Goal: Information Seeking & Learning: Understand process/instructions

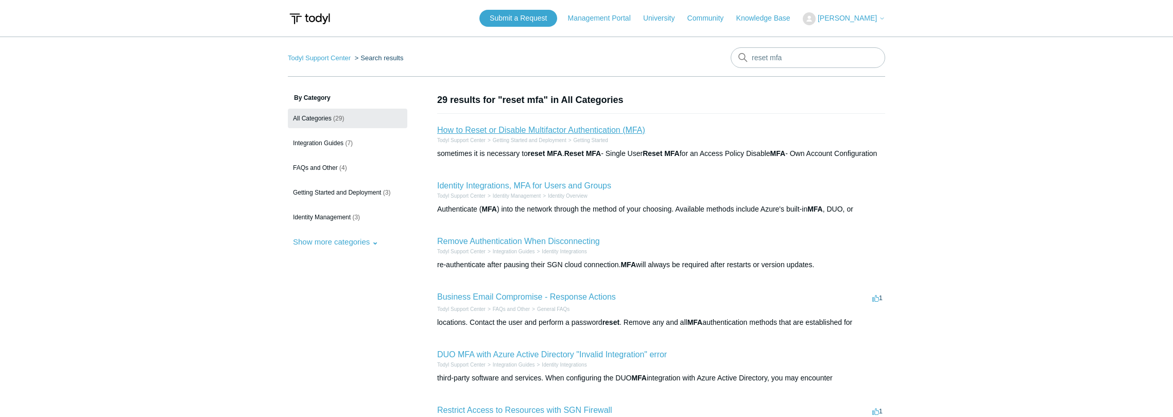
click at [483, 134] on link "How to Reset or Disable Multifactor Authentication (MFA)" at bounding box center [541, 130] width 208 height 9
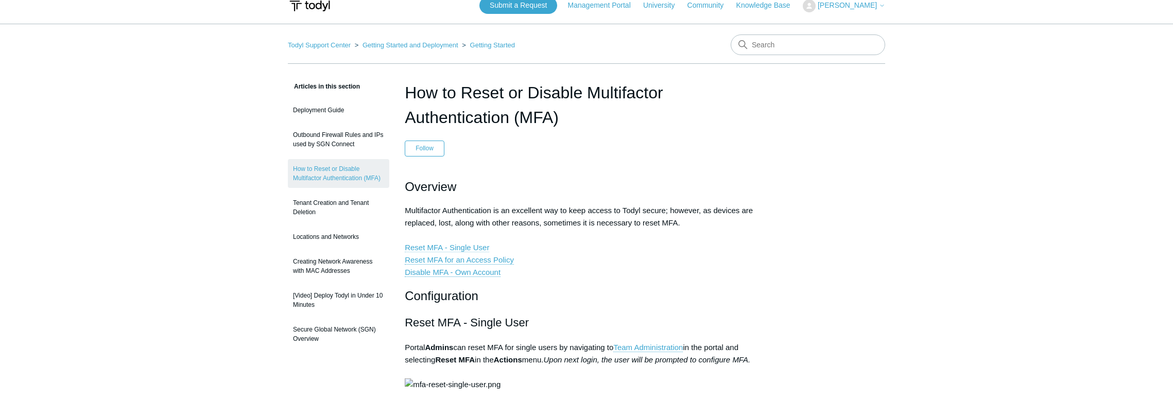
click at [464, 248] on link "Reset MFA - Single User" at bounding box center [447, 247] width 84 height 9
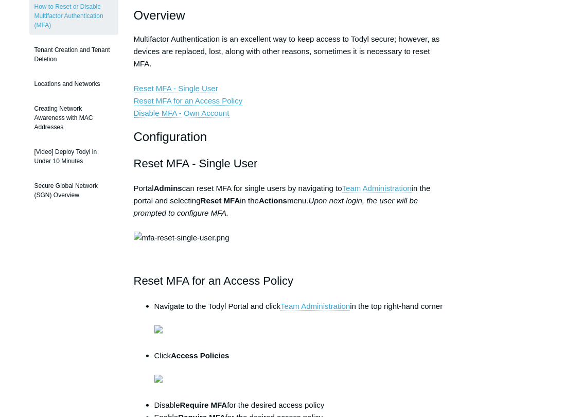
scroll to position [189, 0]
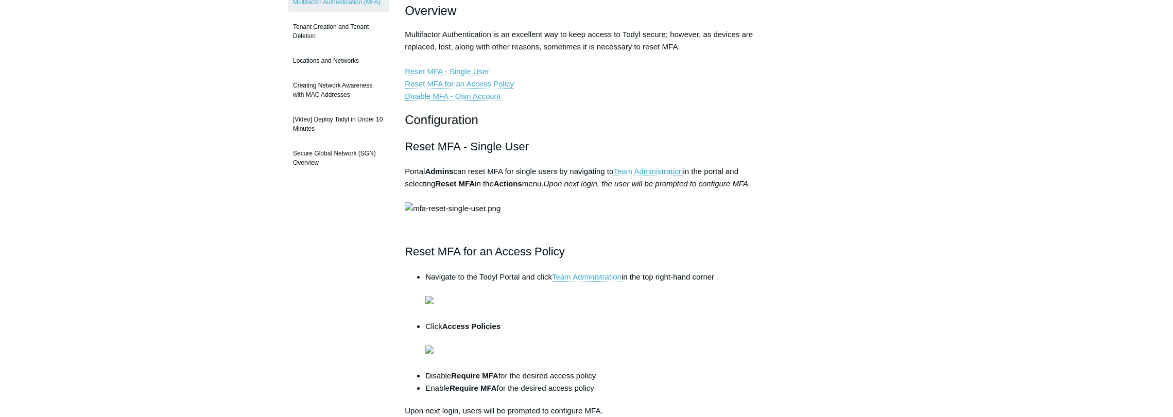
click at [830, 135] on div "Articles in this section Deployment Guide Outbound Firewall Rules and IPs used …" at bounding box center [586, 366] width 597 height 925
click at [867, 21] on div "Articles in this section Deployment Guide Outbound Firewall Rules and IPs used …" at bounding box center [586, 366] width 597 height 925
